Goal: Task Accomplishment & Management: Manage account settings

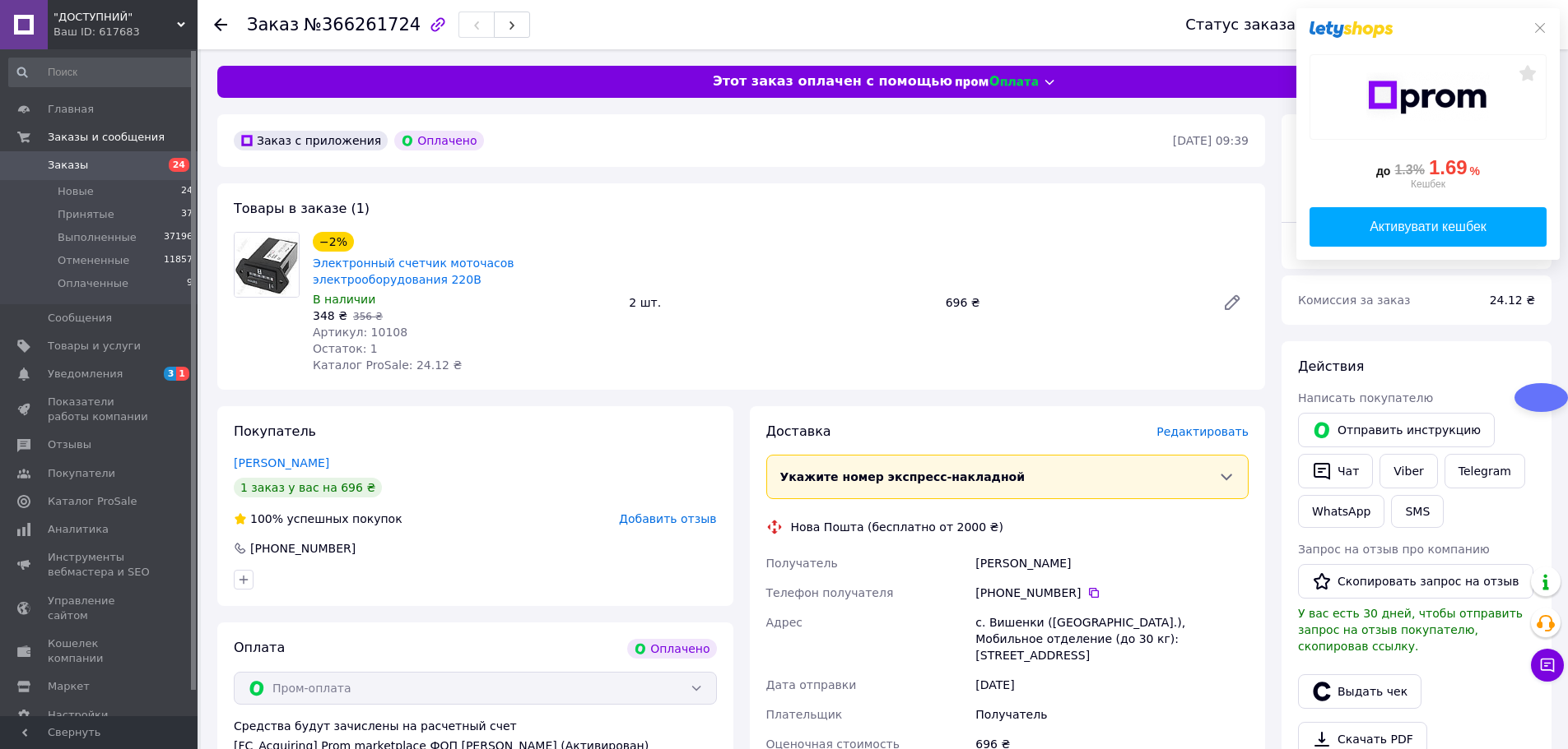
click at [383, 330] on span "Артикул: 10108" at bounding box center [360, 333] width 95 height 13
copy span "10108"
click at [114, 344] on span "Товары и услуги" at bounding box center [94, 345] width 93 height 14
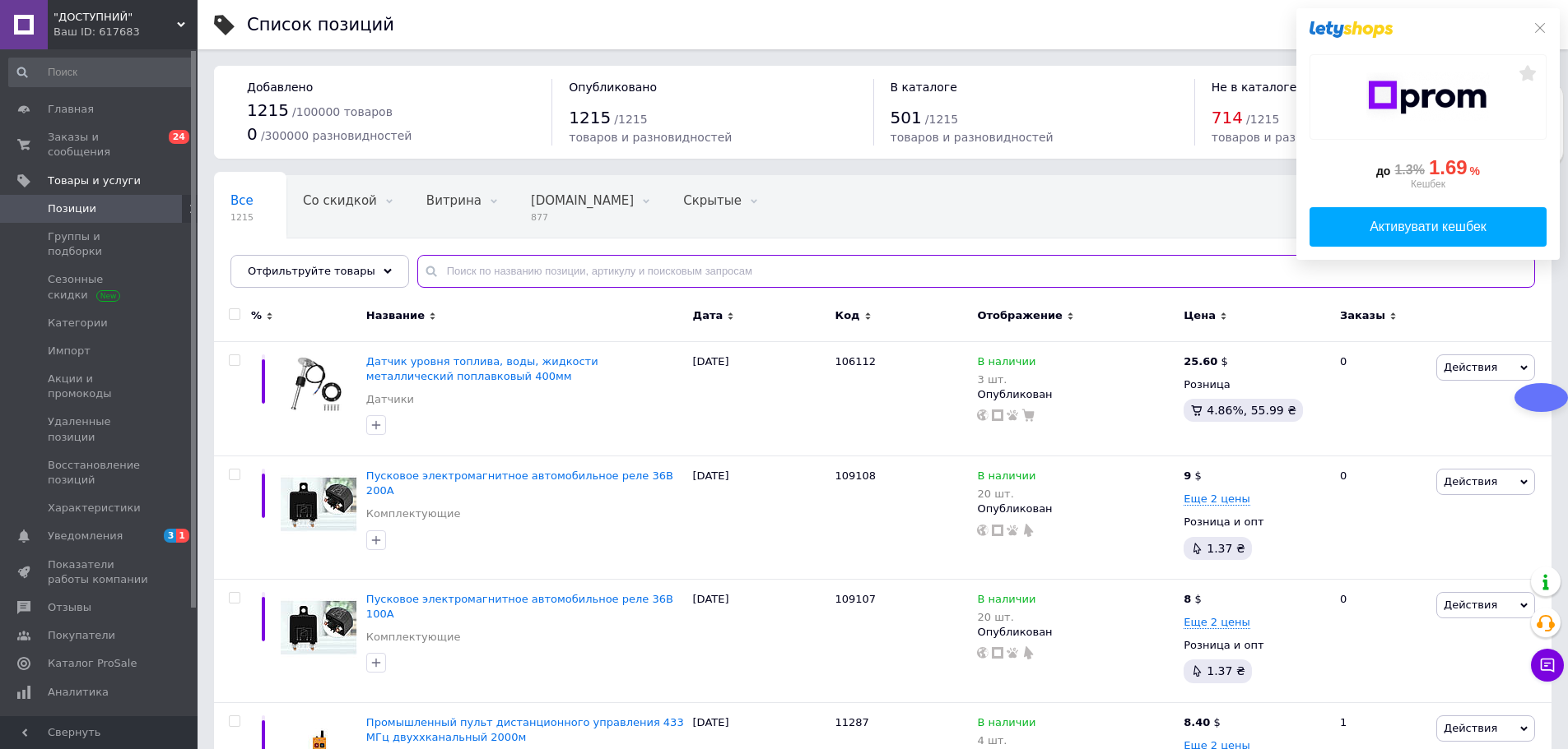
paste input "10108"
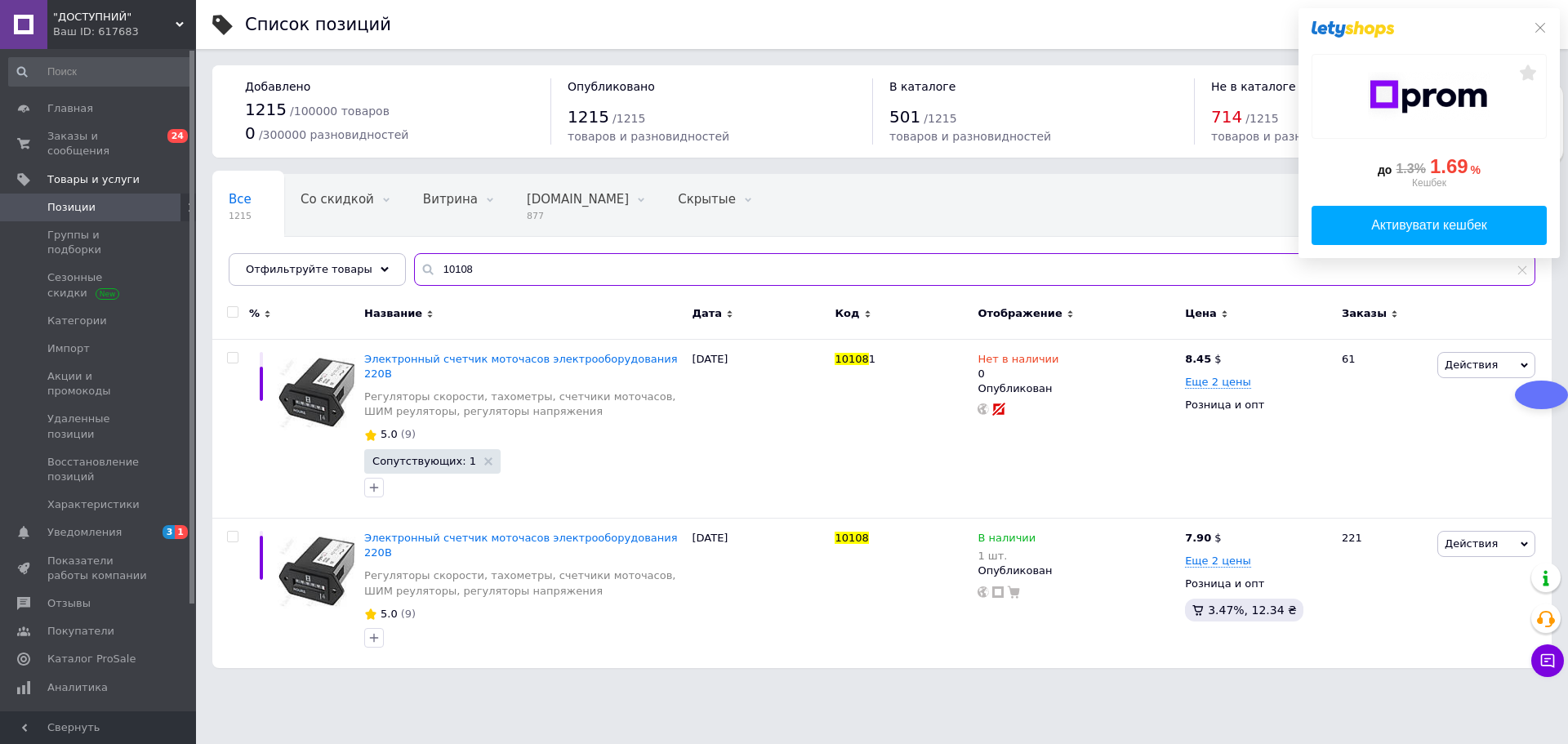
click at [531, 270] on input "10108" at bounding box center [975, 270] width 1121 height 32
paste input "202"
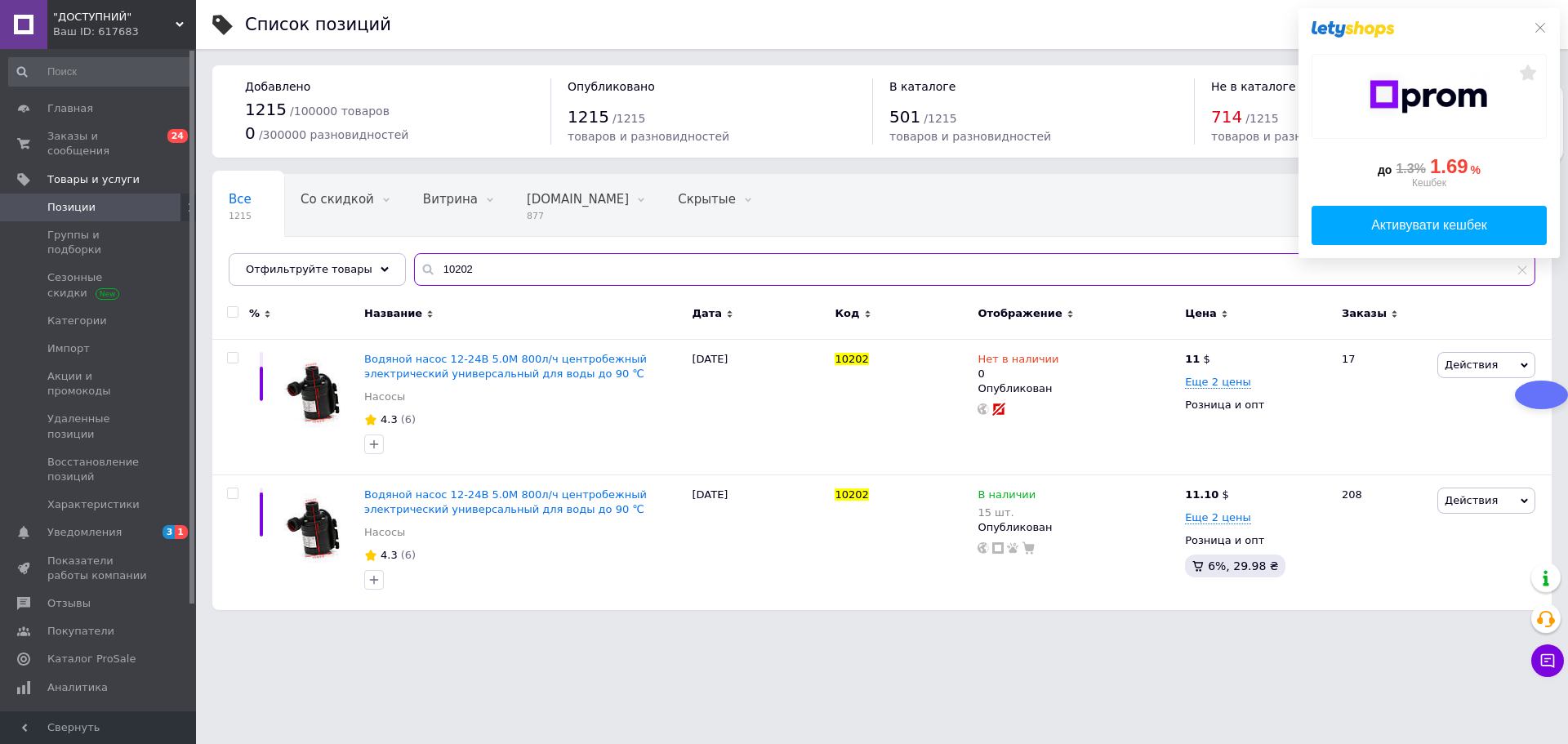
click at [480, 261] on input "10202" at bounding box center [975, 270] width 1121 height 32
paste input "999"
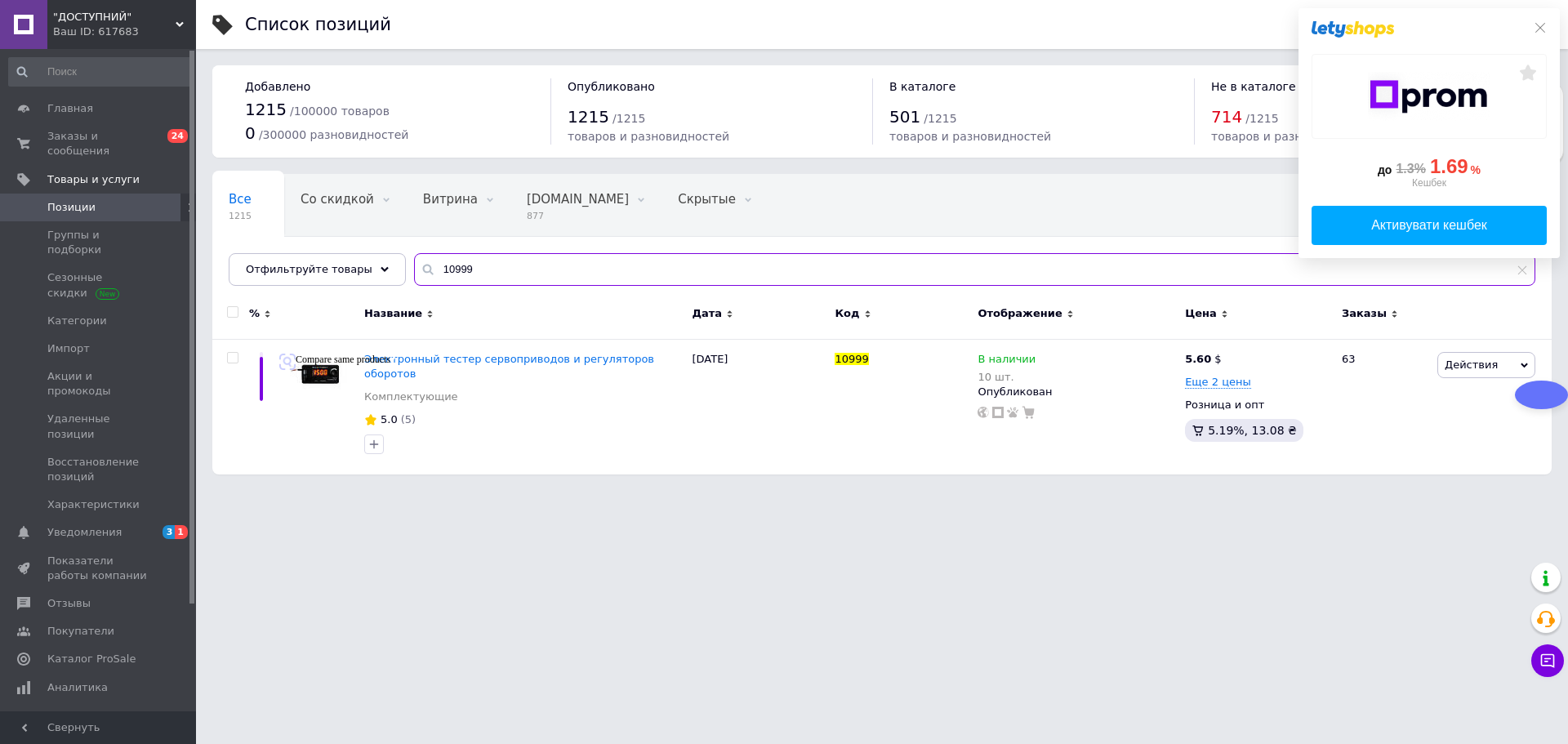
type input "10999"
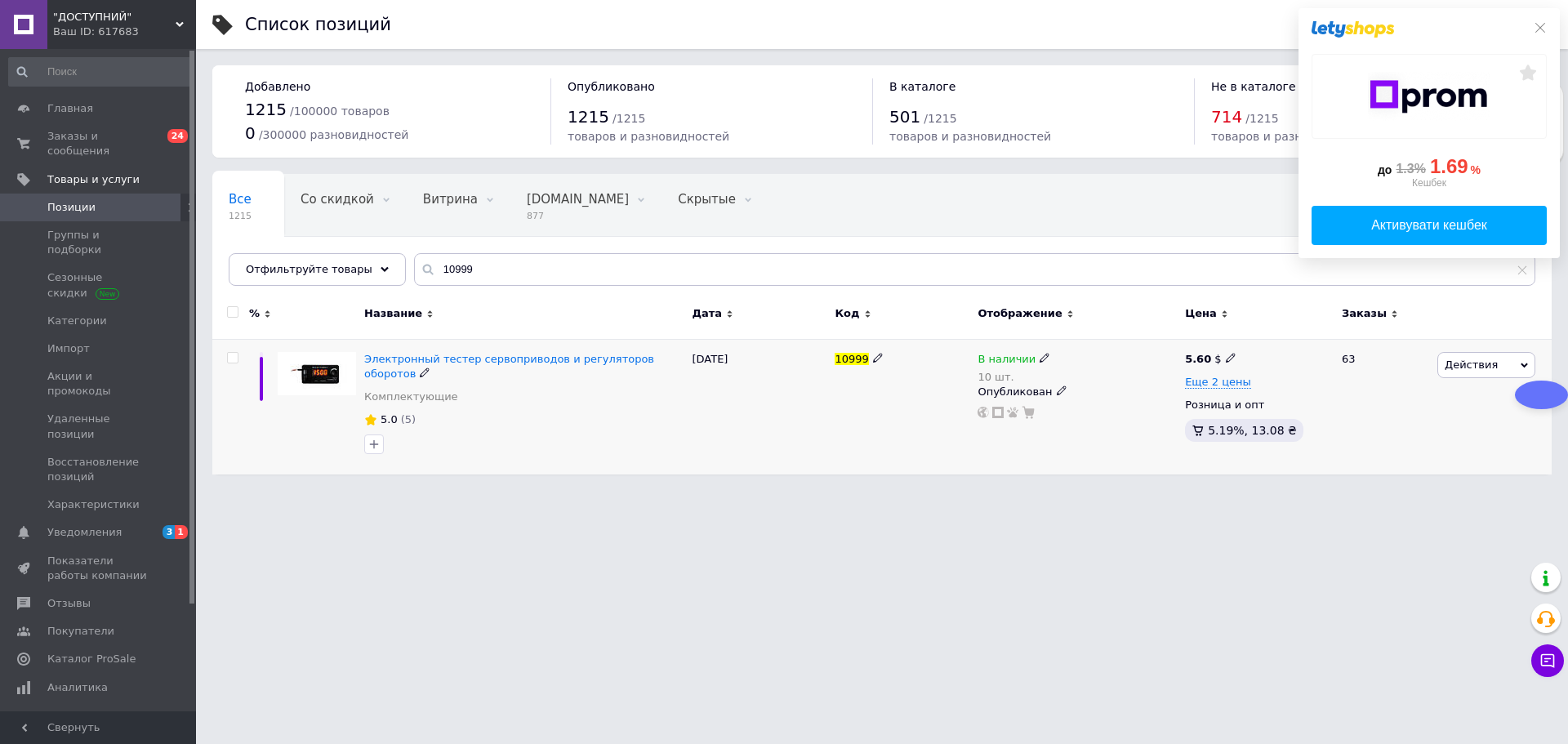
click at [984, 376] on div "10 шт." at bounding box center [1014, 376] width 72 height 12
drag, startPoint x: 1232, startPoint y: 411, endPoint x: 1104, endPoint y: 414, distance: 128.0
click at [1227, 412] on div "Остатки 10 шт." at bounding box center [1160, 400] width 204 height 51
drag, startPoint x: 1068, startPoint y: 407, endPoint x: 1121, endPoint y: 422, distance: 55.1
click at [1123, 420] on input "10" at bounding box center [1120, 410] width 124 height 32
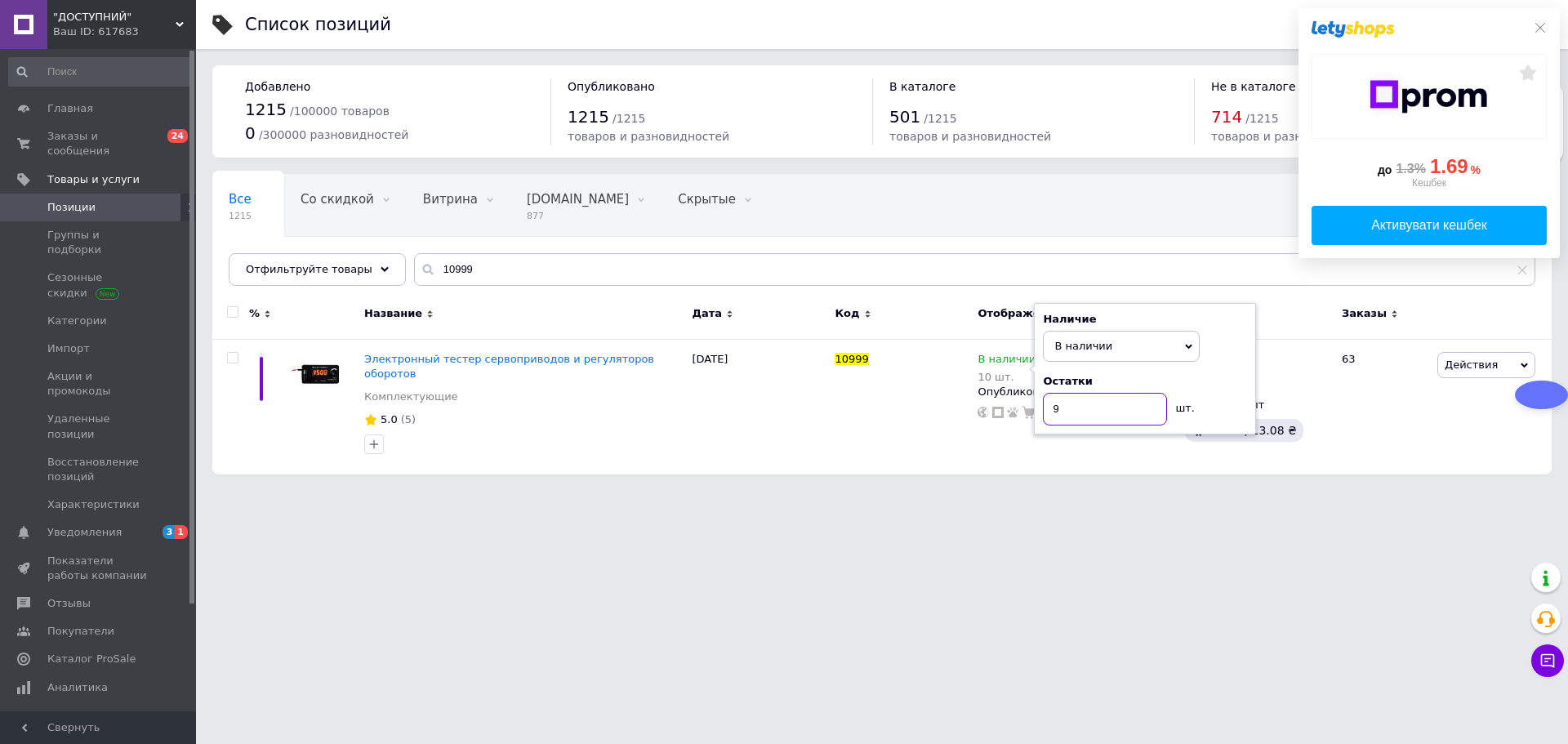
type input "9"
click at [1111, 491] on html ""ДОСТУПНИЙ" Ваш ID: 617683 Сайт "ДОСТУПНИЙ" Кабинет покупателя Проверить состоя…" at bounding box center [784, 245] width 1568 height 491
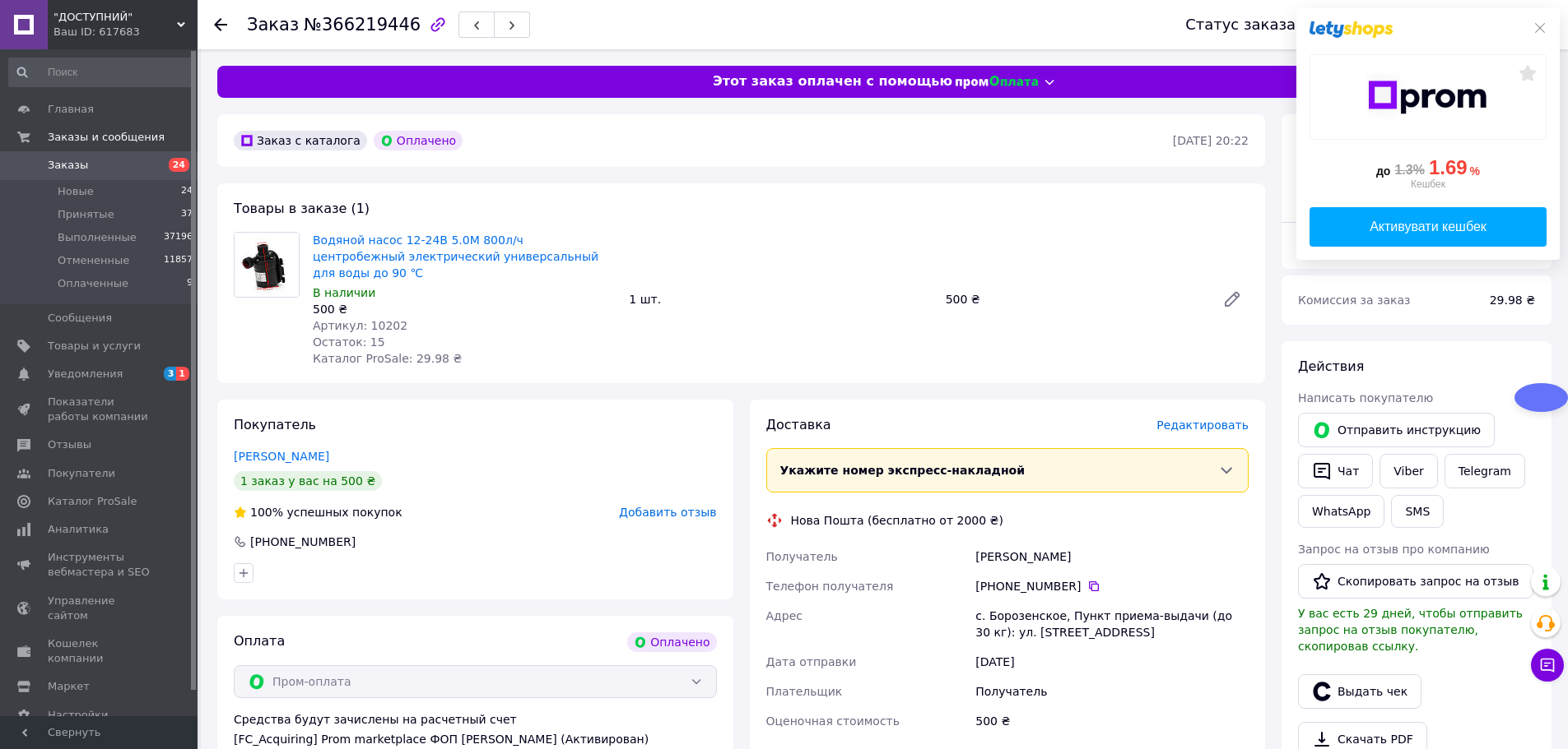
click at [391, 319] on span "Артикул: 10202" at bounding box center [360, 326] width 95 height 13
click at [373, 319] on span "Артикул: 10202" at bounding box center [360, 326] width 95 height 13
copy span "10202"
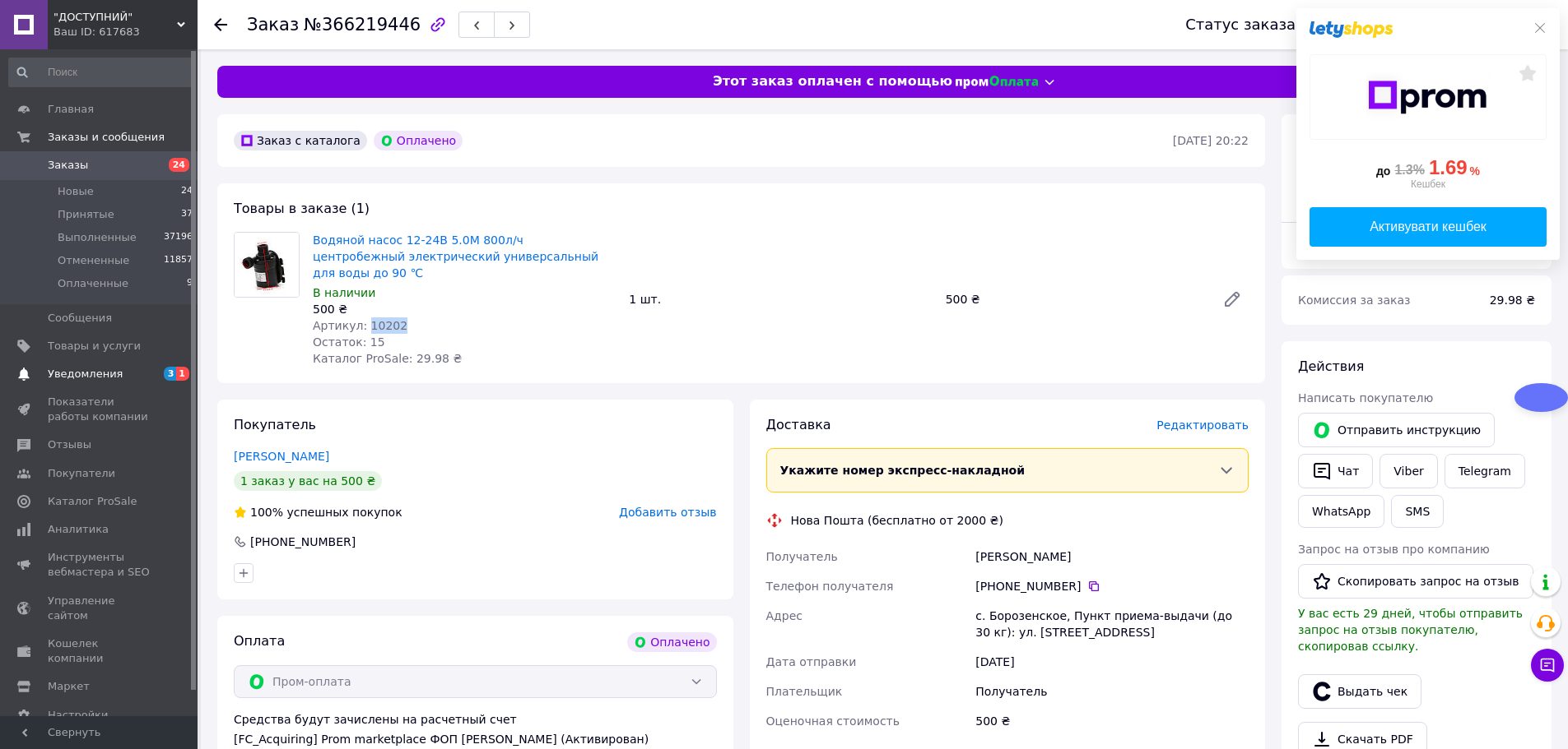
click at [108, 372] on span "Уведомления" at bounding box center [85, 374] width 75 height 14
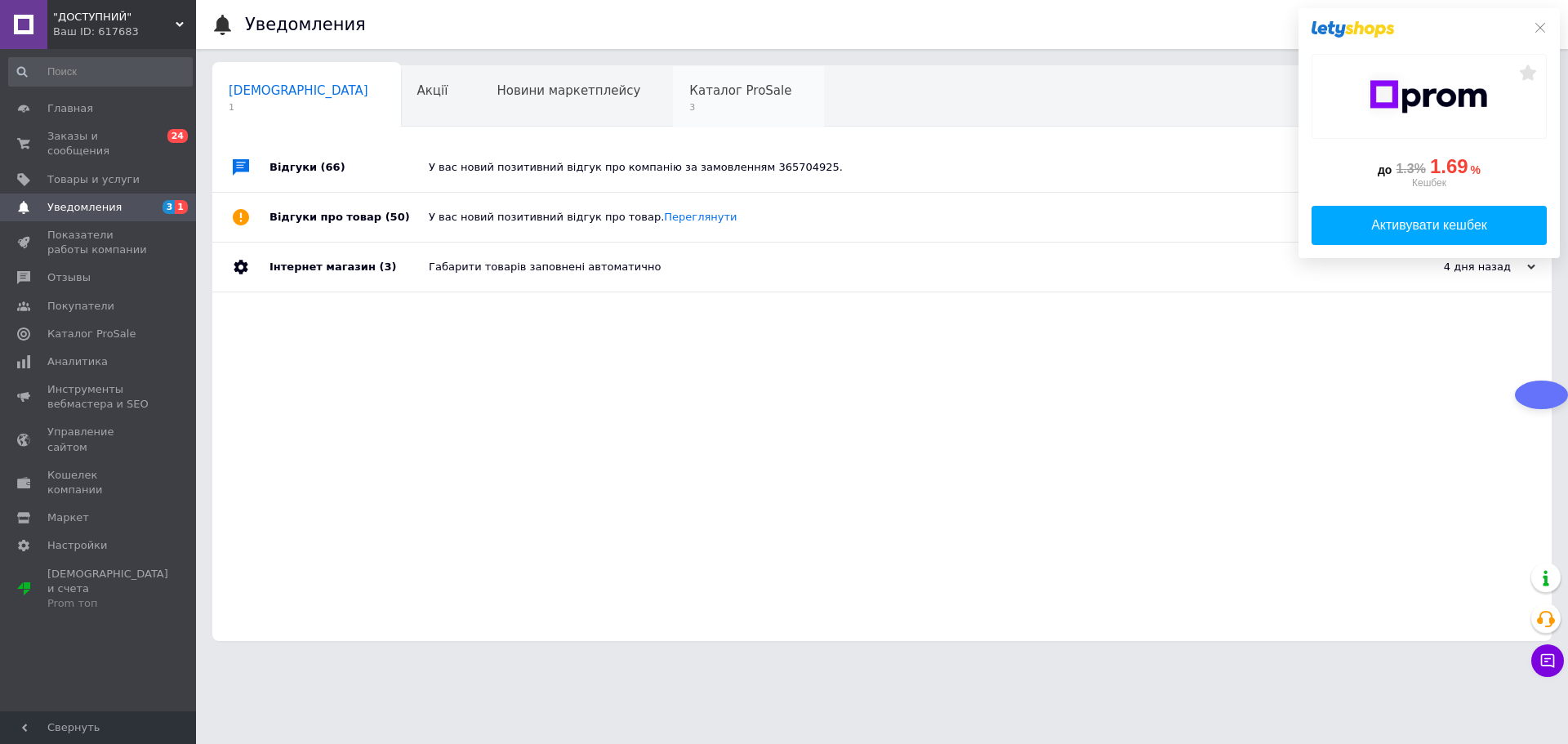
click at [689, 103] on span "3" at bounding box center [740, 107] width 102 height 12
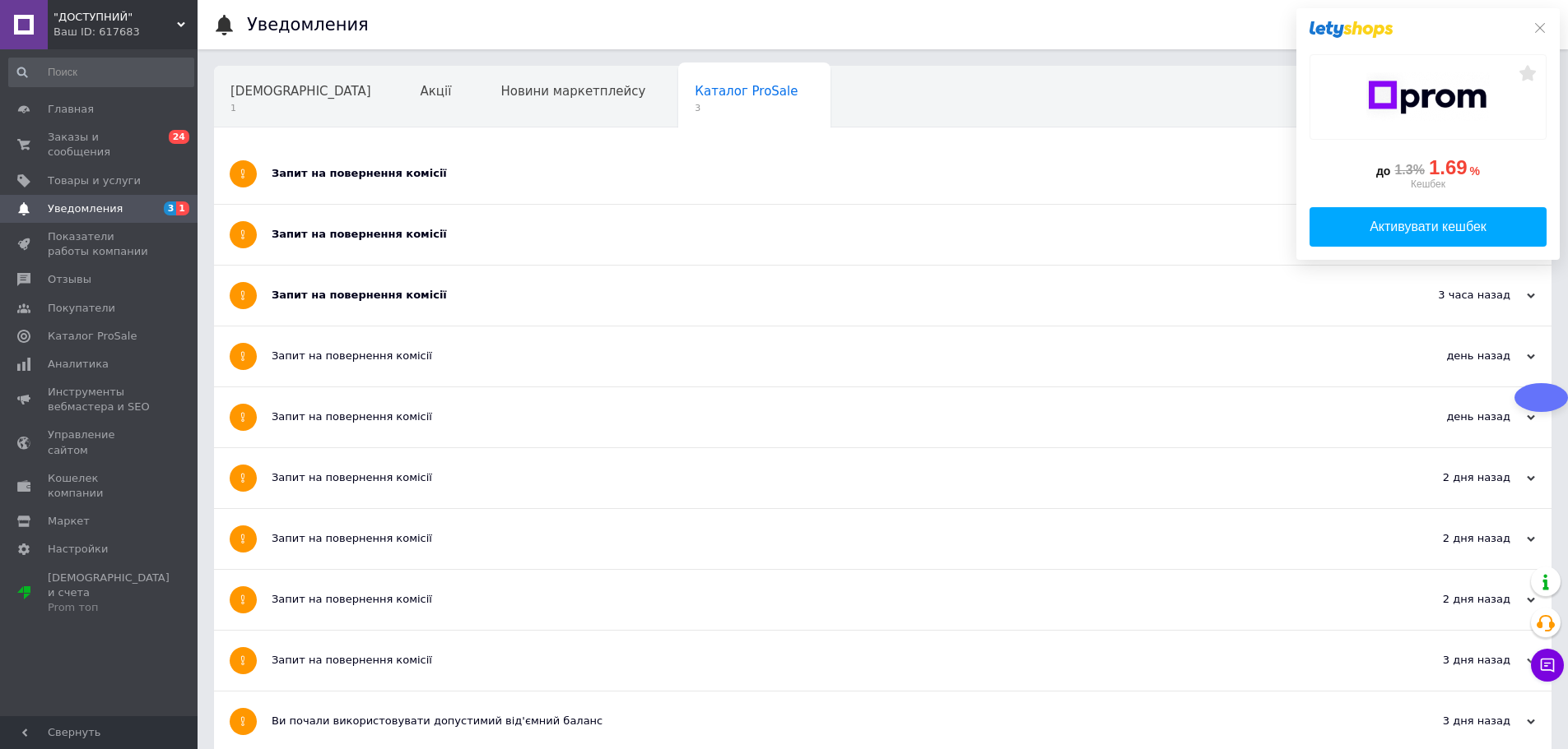
drag, startPoint x: 383, startPoint y: 292, endPoint x: 403, endPoint y: 226, distance: 69.0
click at [384, 287] on div "Запит на повернення комісії" at bounding box center [820, 295] width 1099 height 60
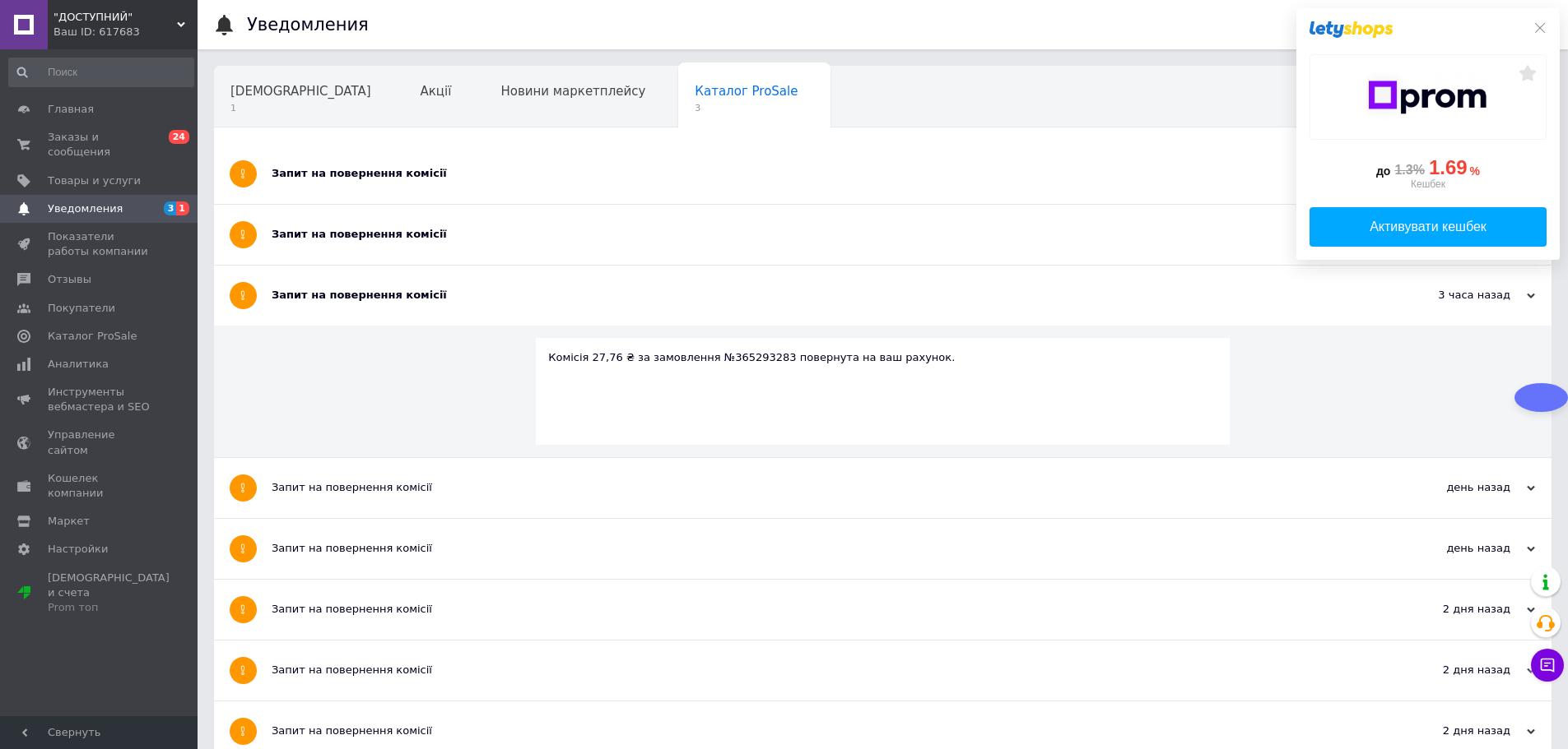
drag, startPoint x: 403, startPoint y: 226, endPoint x: 420, endPoint y: 161, distance: 67.2
click at [407, 219] on div "Запит на повернення комісії" at bounding box center [820, 235] width 1099 height 60
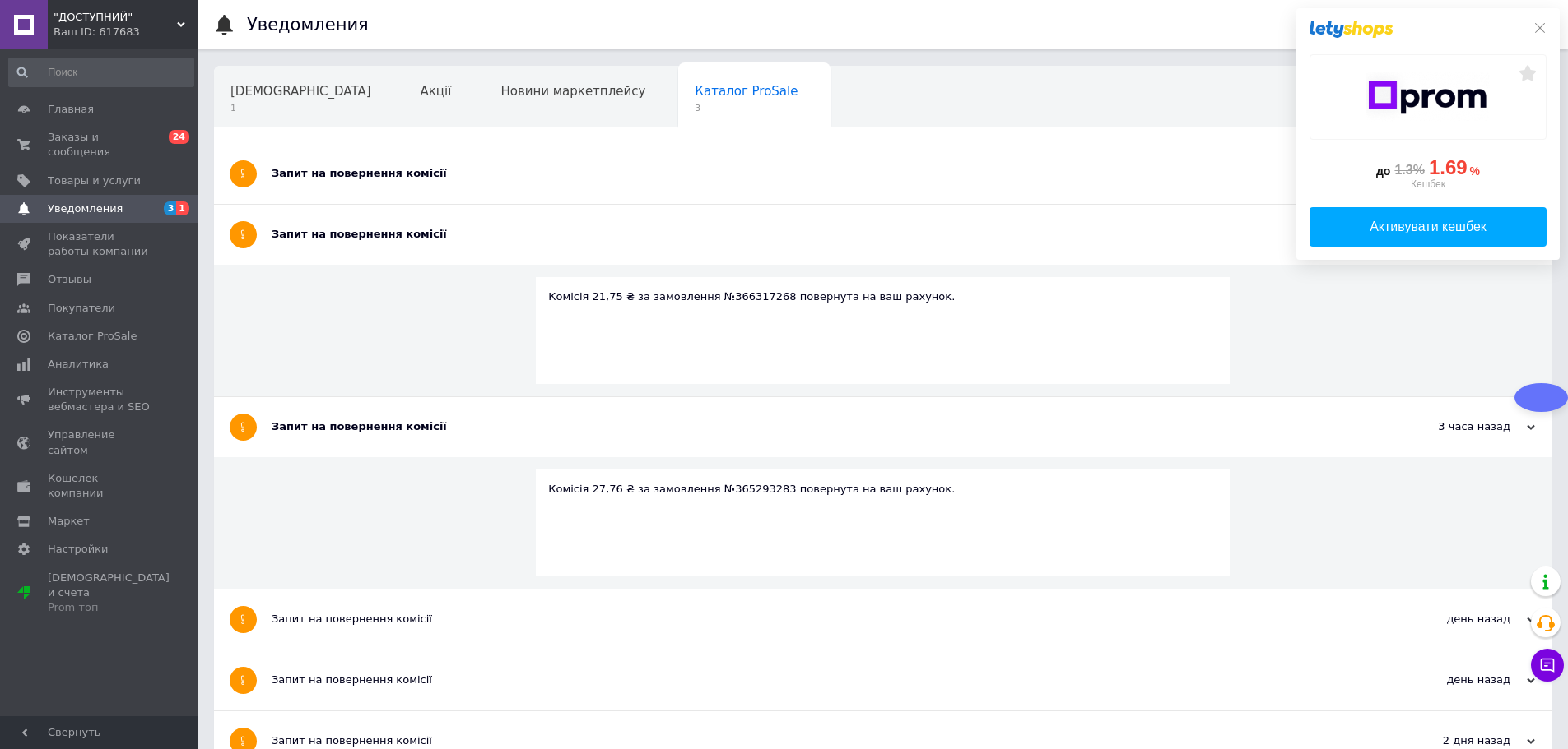
drag, startPoint x: 419, startPoint y: 176, endPoint x: 511, endPoint y: 36, distance: 167.5
click at [419, 175] on div "Запит на повернення комісії" at bounding box center [820, 173] width 1099 height 14
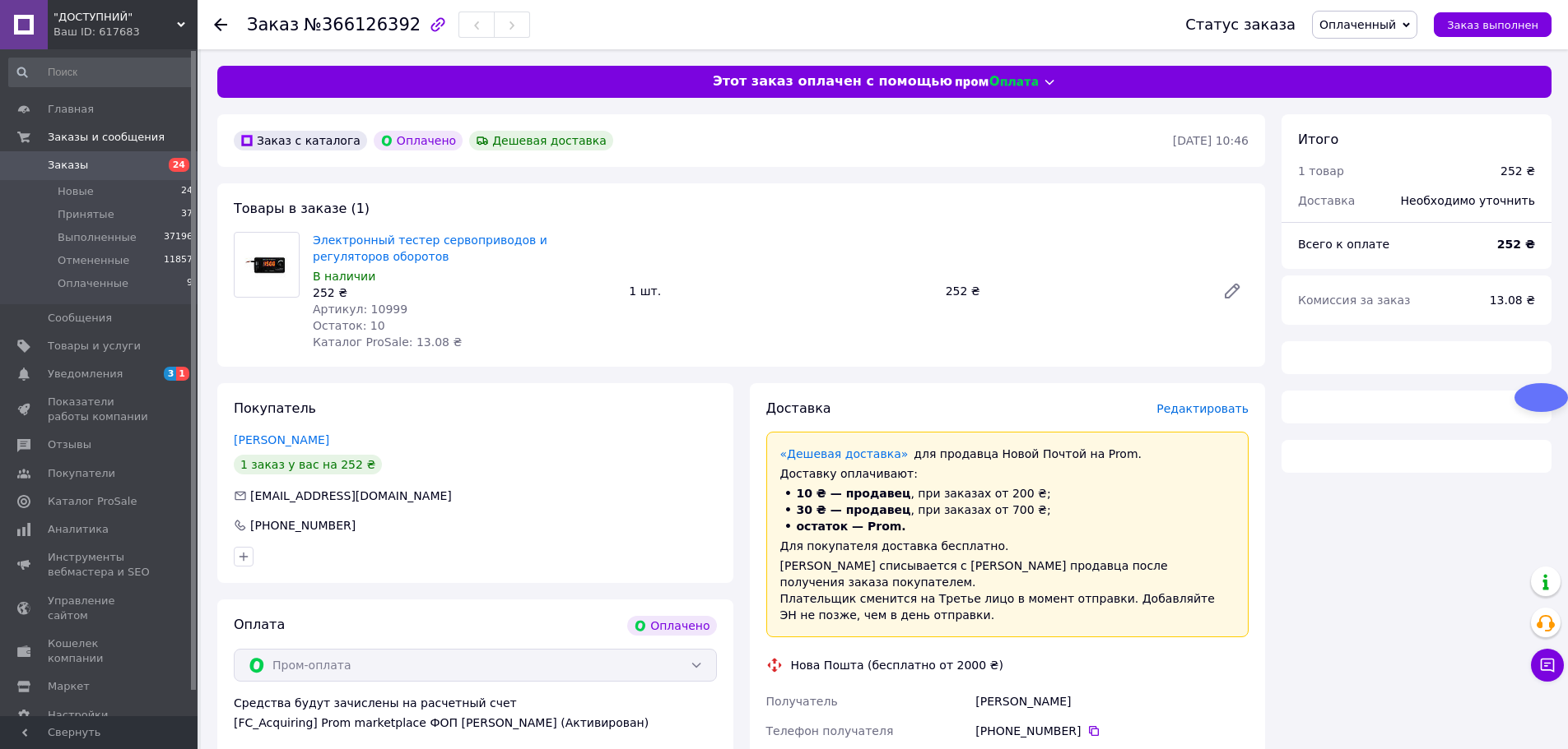
click at [382, 309] on span "Артикул: 10999" at bounding box center [360, 310] width 95 height 13
click at [380, 309] on span "Артикул: 10999" at bounding box center [360, 310] width 95 height 13
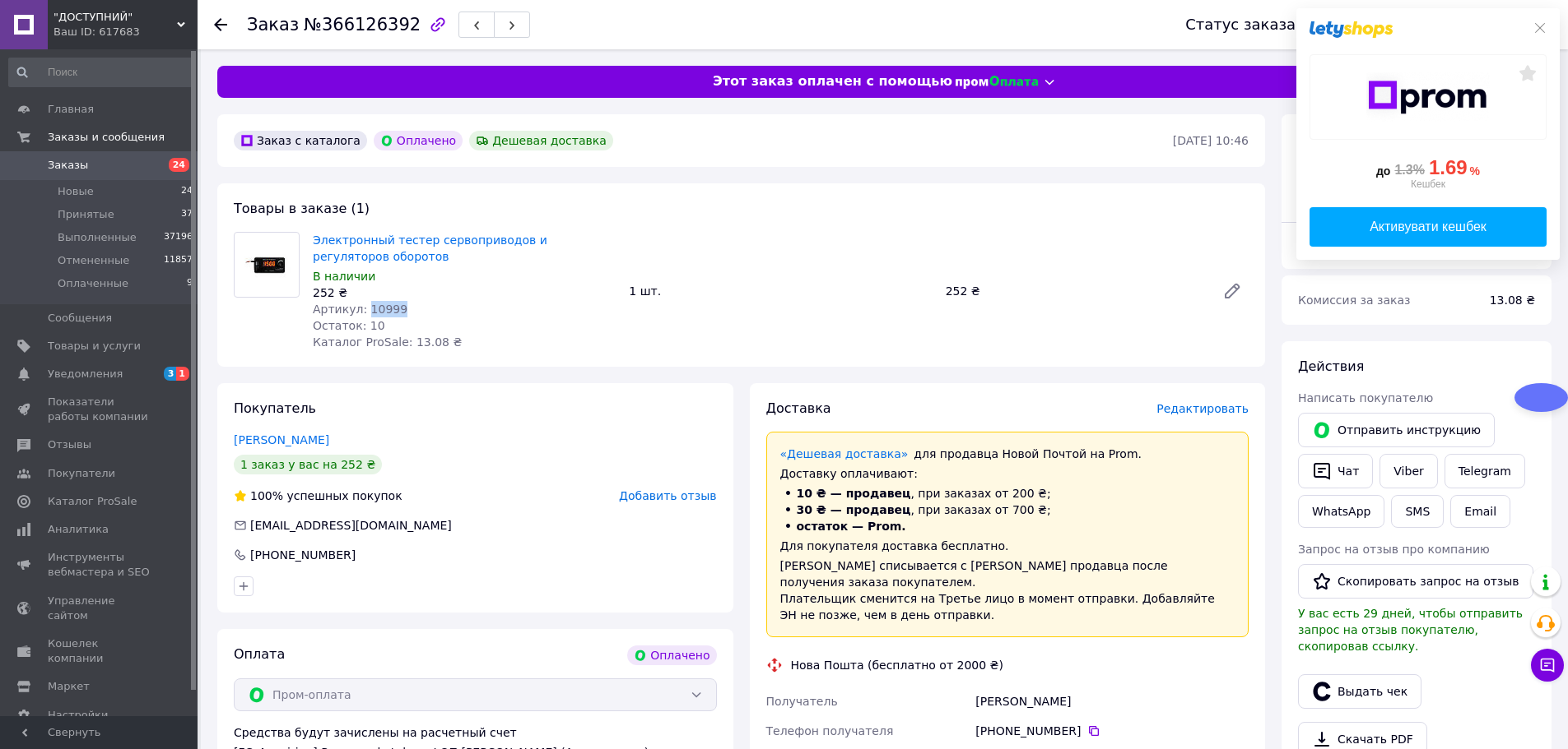
copy span "10999"
